Goal: Information Seeking & Learning: Learn about a topic

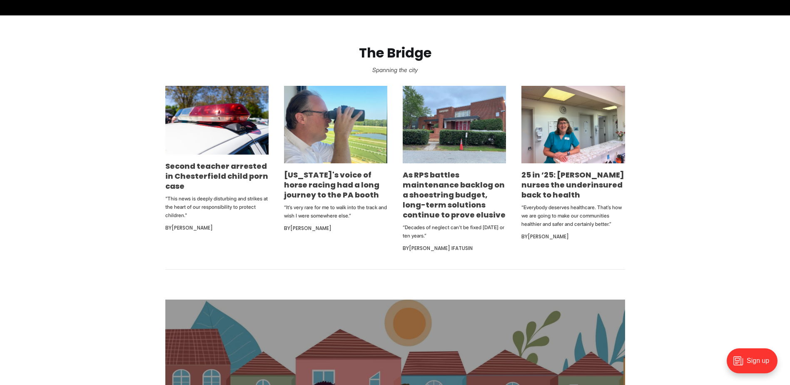
scroll to position [487, 0]
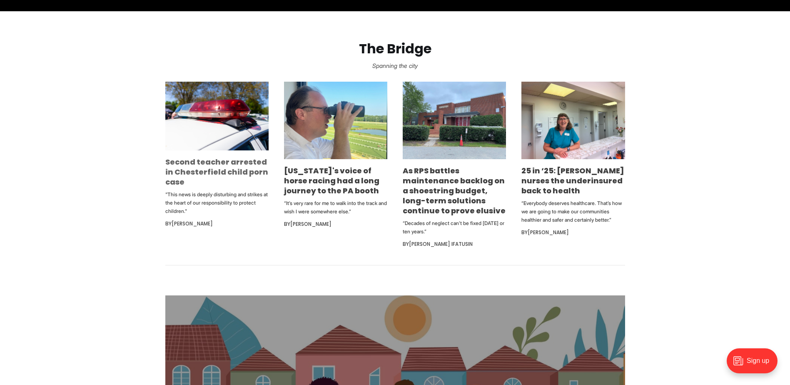
click at [221, 162] on link "Second teacher arrested in Chesterfield child porn case" at bounding box center [216, 172] width 103 height 30
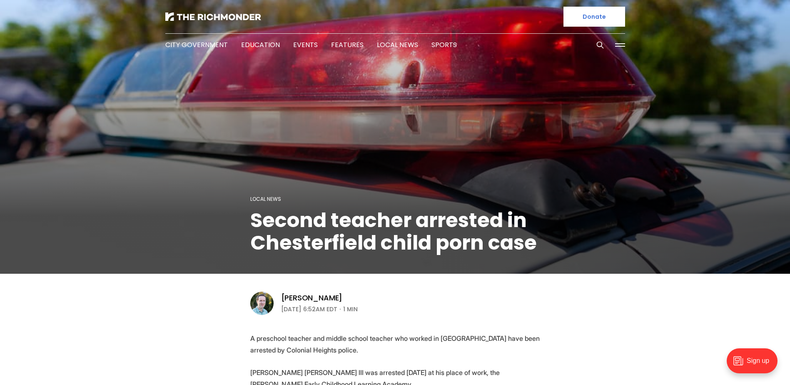
click at [296, 349] on p "A preschool teacher and middle school teacher who worked in Chesterfield Public…" at bounding box center [395, 343] width 290 height 23
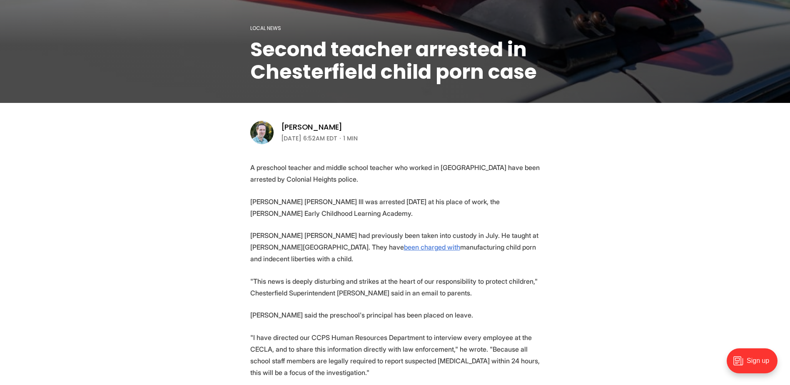
scroll to position [200, 0]
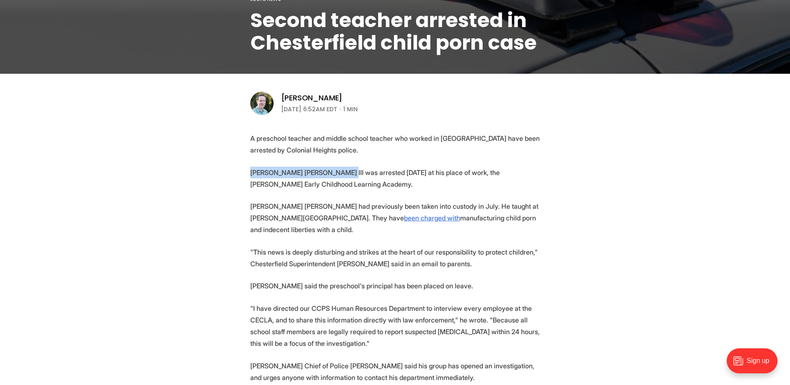
drag, startPoint x: 249, startPoint y: 172, endPoint x: 331, endPoint y: 169, distance: 82.5
click at [331, 169] on section "A preschool teacher and middle school teacher who worked in Chesterfield Public…" at bounding box center [395, 328] width 790 height 392
copy p "Richard Franklin Troshak III"
click at [340, 276] on section "A preschool teacher and middle school teacher who worked in Chesterfield Public…" at bounding box center [395, 328] width 790 height 392
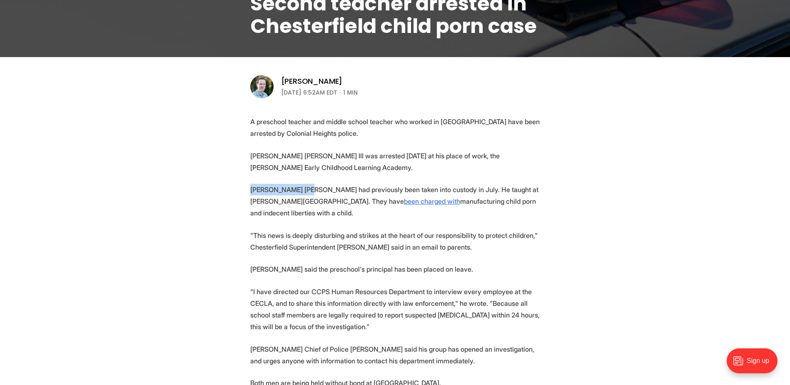
drag, startPoint x: 251, startPoint y: 188, endPoint x: 310, endPoint y: 194, distance: 59.4
click at [310, 194] on p "Shaun Jason Adams had previously been taken into custody in July. He taught at …" at bounding box center [395, 201] width 290 height 35
copy p "Shaun Jason Adams"
click at [327, 314] on p ""I have directed our CCPS Human Resources Department to interview every employe…" at bounding box center [395, 309] width 290 height 47
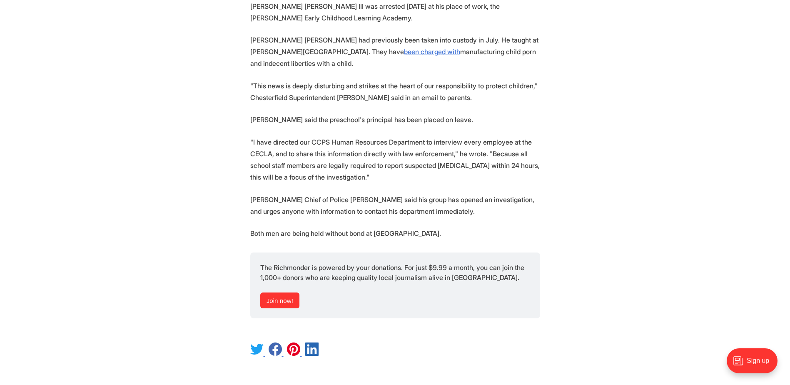
scroll to position [366, 0]
drag, startPoint x: 276, startPoint y: 122, endPoint x: 419, endPoint y: 125, distance: 143.2
click at [419, 125] on section "A preschool teacher and middle school teacher who worked in Chesterfield Public…" at bounding box center [395, 162] width 790 height 392
drag, startPoint x: 419, startPoint y: 125, endPoint x: 388, endPoint y: 142, distance: 35.9
click at [388, 142] on p ""I have directed our CCPS Human Resources Department to interview every employe…" at bounding box center [395, 159] width 290 height 47
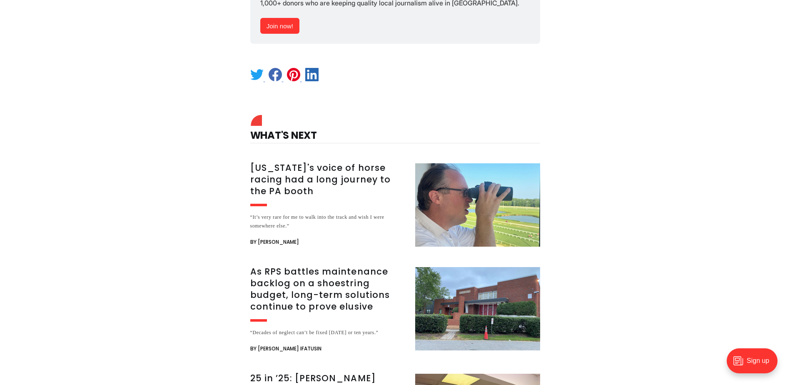
scroll to position [649, 0]
